Goal: Task Accomplishment & Management: Manage account settings

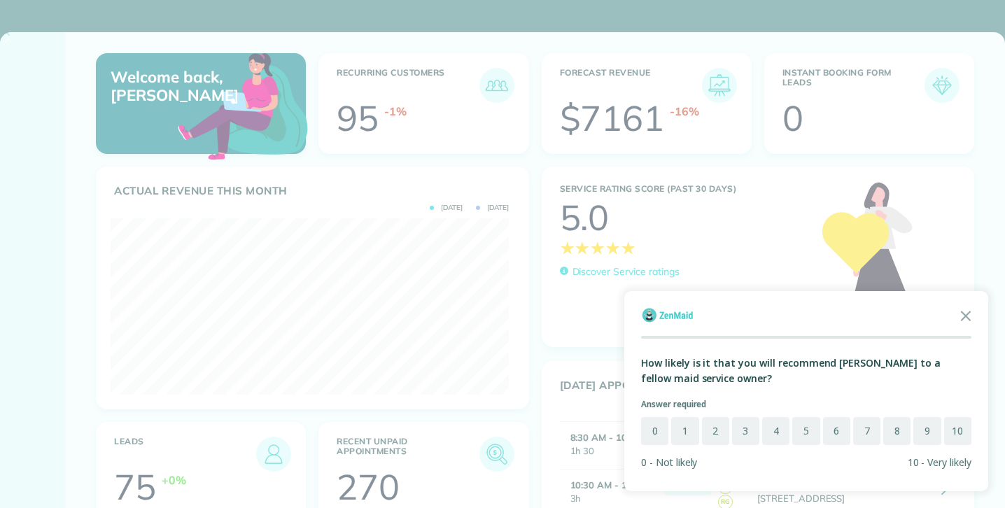
scroll to position [176, 398]
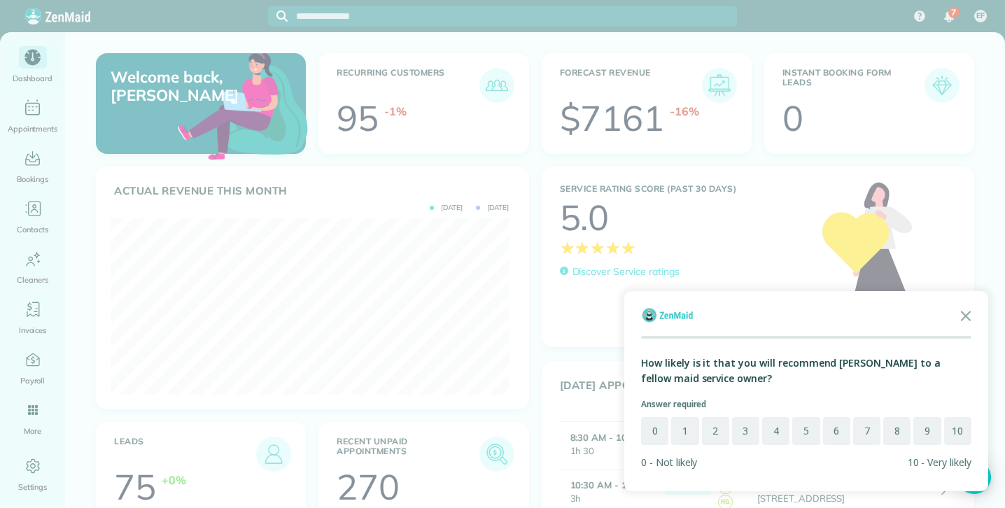
click at [39, 115] on div at bounding box center [502, 254] width 1005 height 508
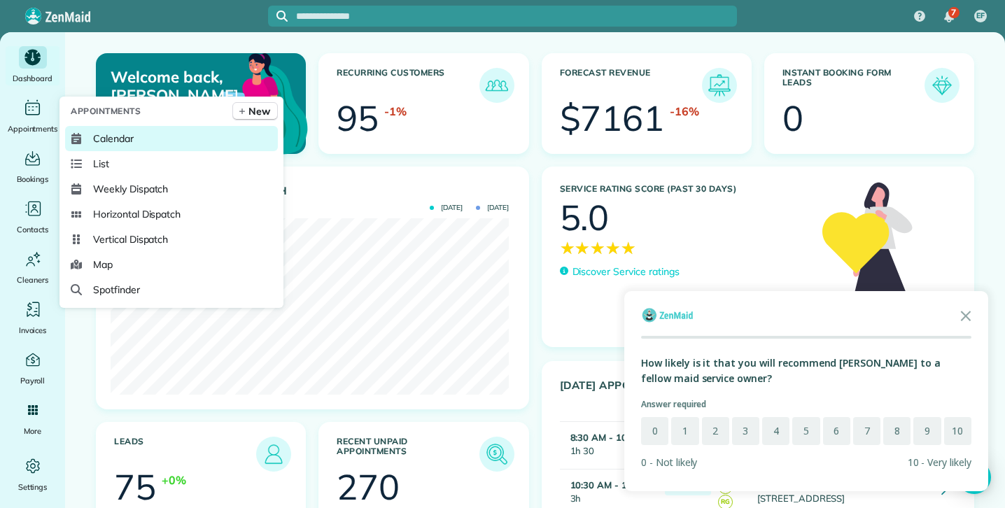
click at [113, 143] on span "Calendar" at bounding box center [113, 139] width 41 height 14
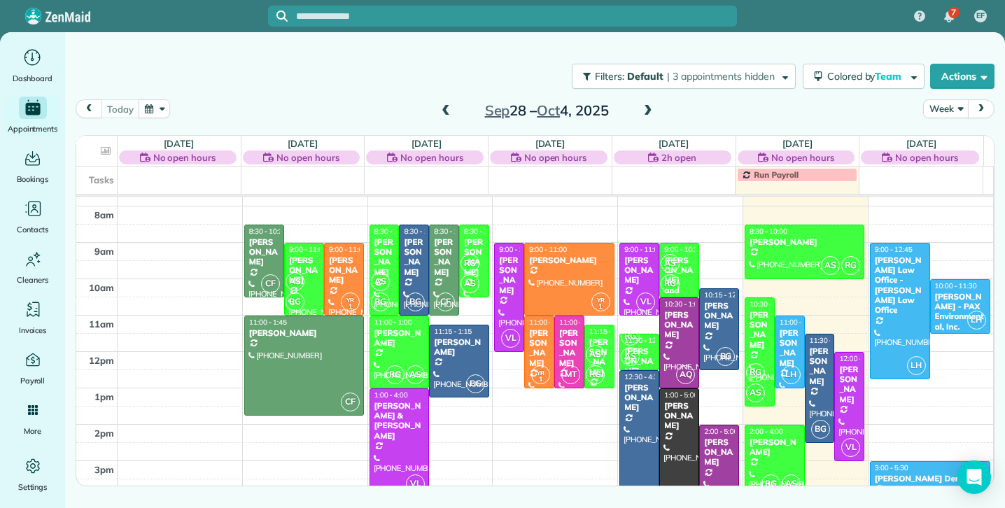
scroll to position [34, 0]
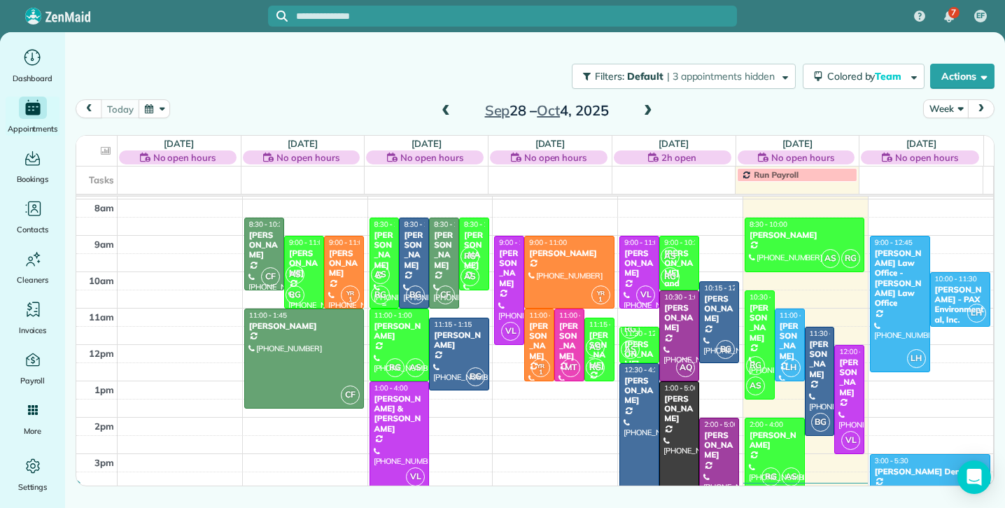
click at [378, 269] on span "AS" at bounding box center [380, 274] width 19 height 19
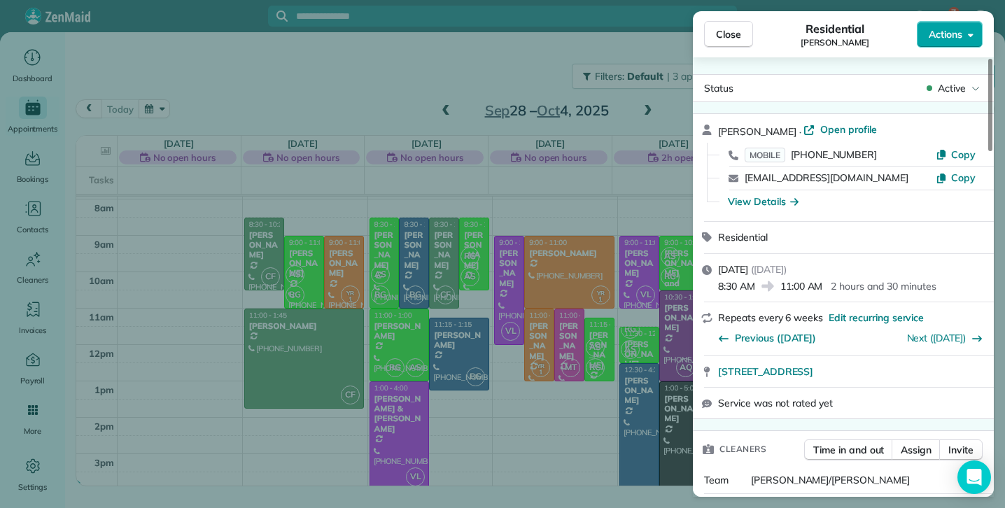
click at [966, 38] on button "Actions" at bounding box center [950, 34] width 66 height 27
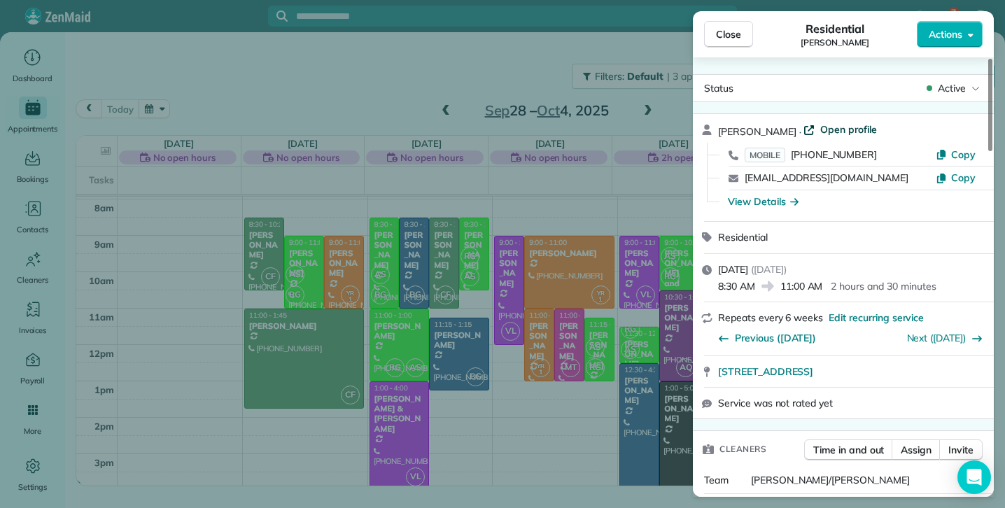
click at [863, 131] on span "Open profile" at bounding box center [848, 129] width 57 height 14
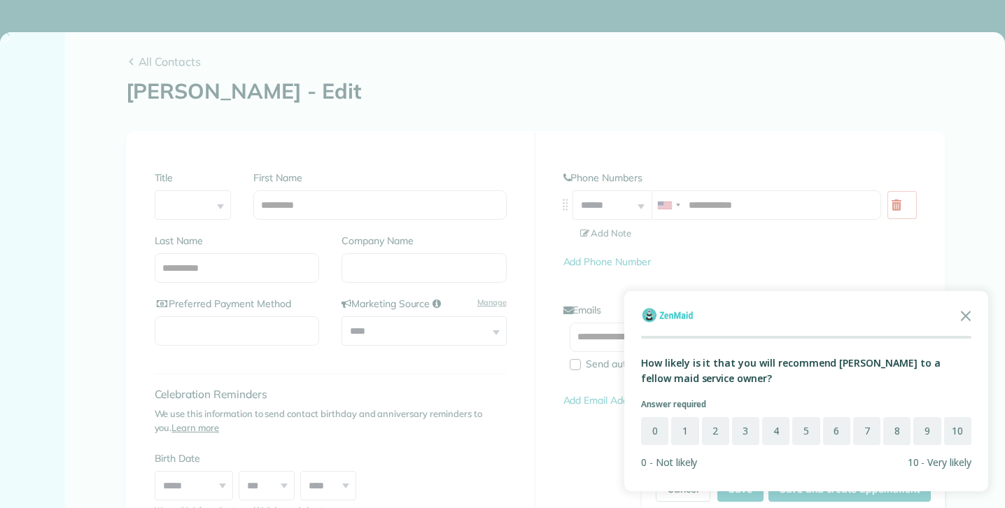
type input "**********"
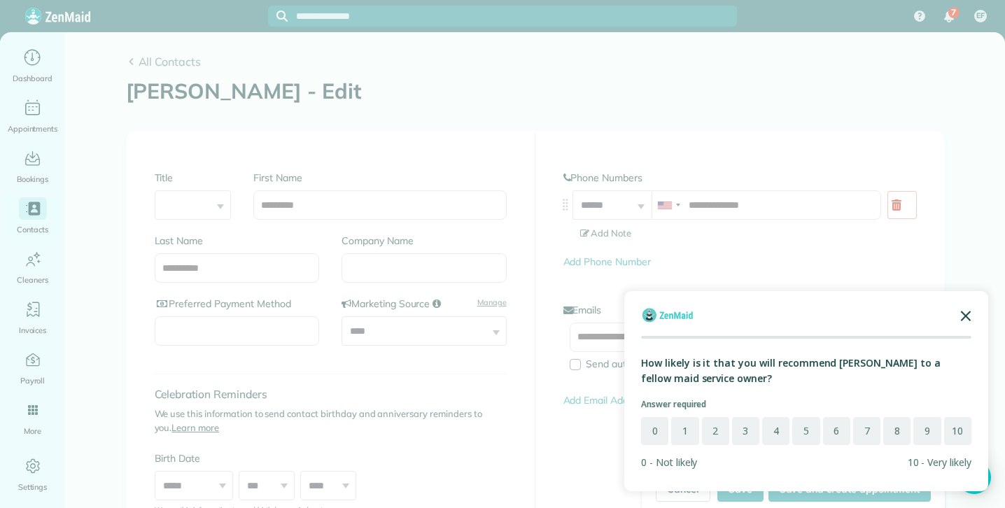
click at [967, 316] on icon "Close the survey" at bounding box center [965, 315] width 28 height 28
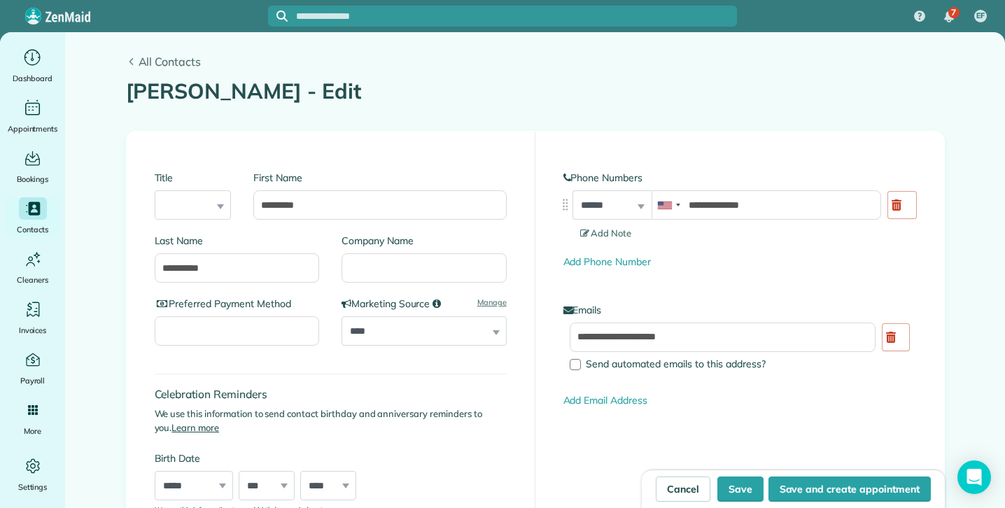
click at [152, 64] on span "All Contacts" at bounding box center [542, 61] width 806 height 17
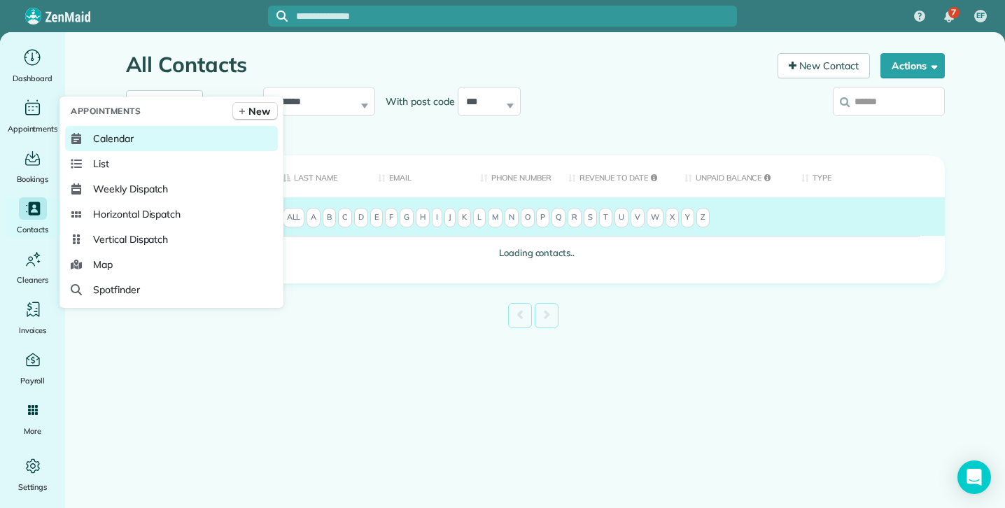
click at [119, 138] on span "Calendar" at bounding box center [113, 139] width 41 height 14
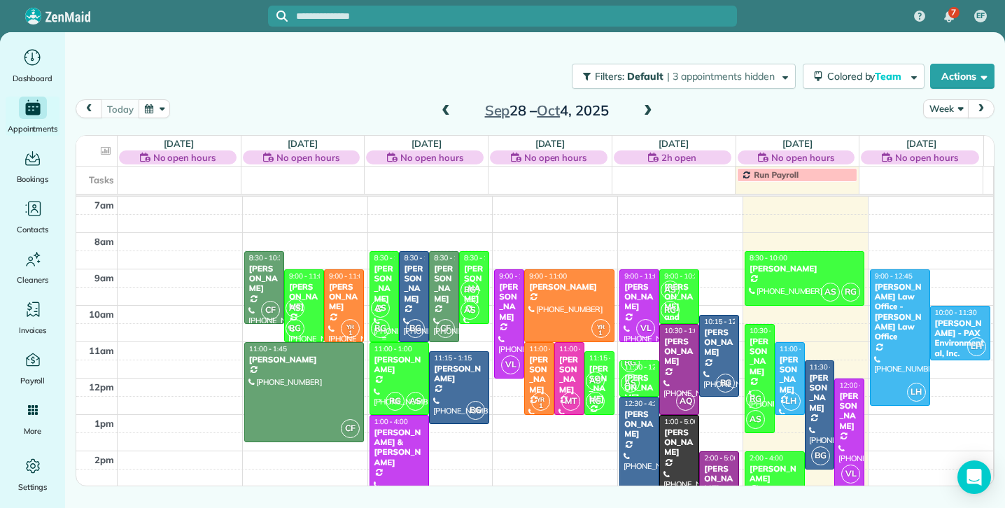
click at [384, 288] on div "[PERSON_NAME]" at bounding box center [385, 284] width 22 height 41
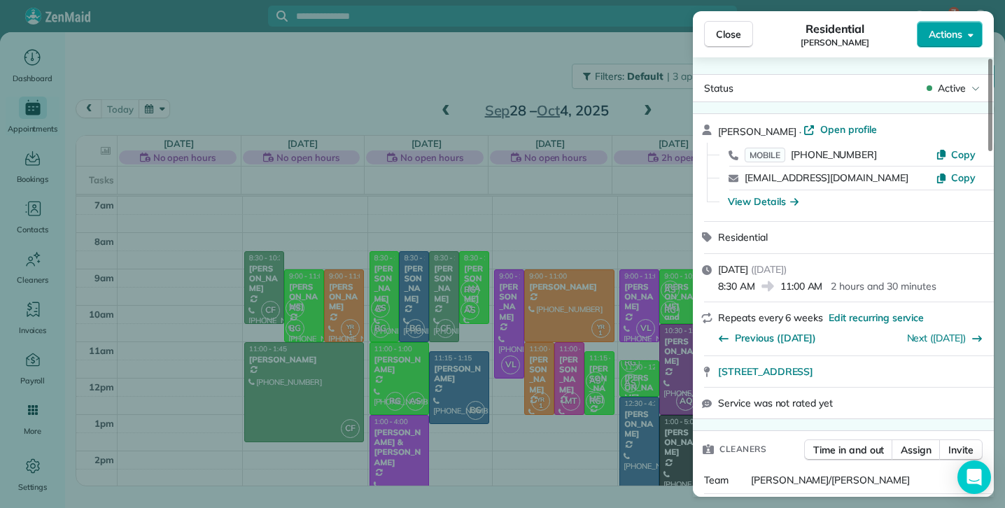
click at [951, 41] on button "Actions" at bounding box center [950, 34] width 66 height 27
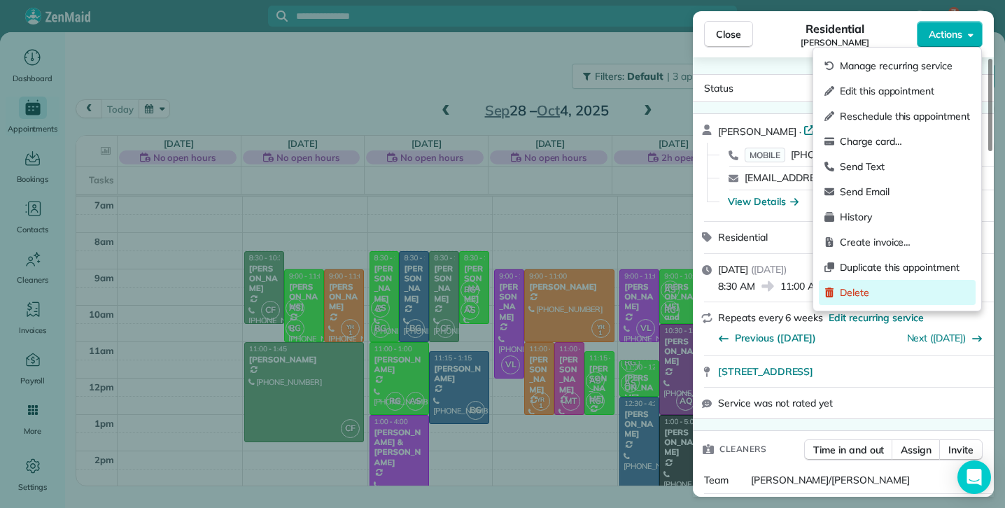
click at [861, 292] on span "Delete" at bounding box center [905, 292] width 130 height 14
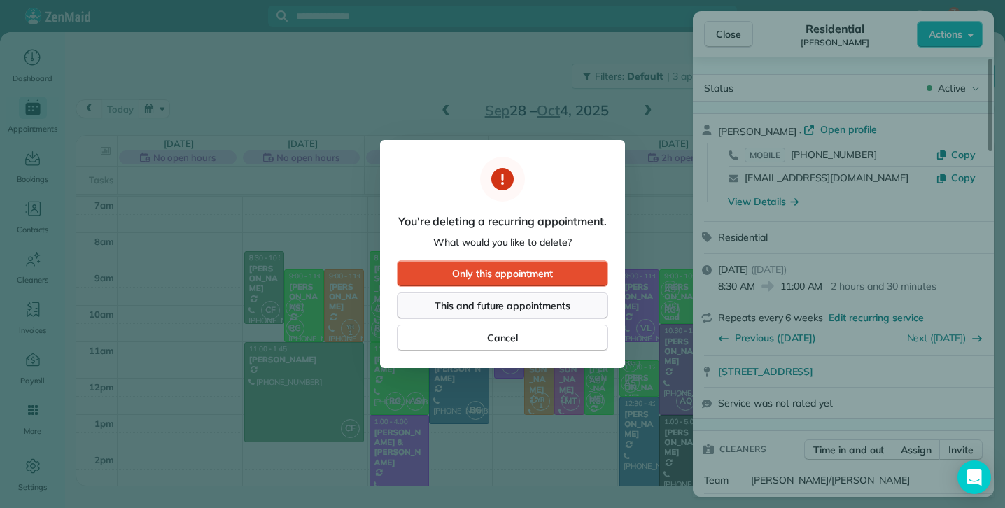
click at [460, 309] on span "This and future appointments" at bounding box center [502, 306] width 136 height 14
